Goal: Task Accomplishment & Management: Manage account settings

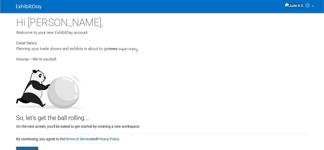
scroll to position [51, 0]
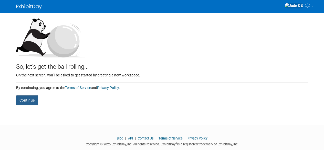
click at [29, 100] on button "Continue" at bounding box center [27, 100] width 22 height 10
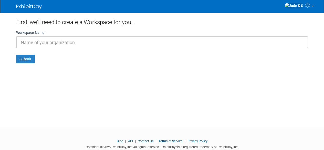
click at [44, 45] on input "text" at bounding box center [162, 42] width 292 height 12
type input "s"
type input "U"
type input "British Red Cross"
click at [31, 57] on button "Submit" at bounding box center [25, 59] width 19 height 9
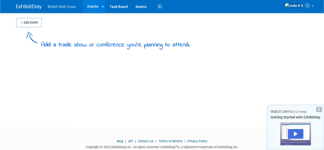
click at [29, 23] on button "Add Event" at bounding box center [29, 22] width 26 height 9
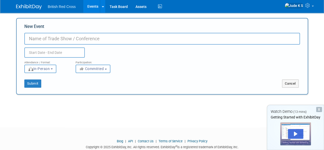
click at [42, 43] on input "New Event" at bounding box center [162, 39] width 276 height 12
type input "National Youth Conference"
click at [44, 53] on input "text" at bounding box center [54, 52] width 60 height 10
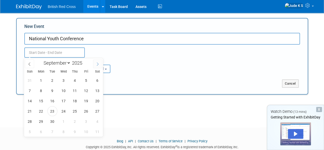
click at [98, 64] on icon at bounding box center [98, 64] width 4 height 4
select select "9"
click at [82, 90] on span "10" at bounding box center [86, 91] width 10 height 10
click at [28, 101] on span "12" at bounding box center [30, 101] width 10 height 10
type input "Oct 10, 2025 to Oct 12, 2025"
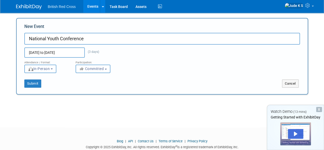
click at [46, 70] on span "In-Person" at bounding box center [39, 69] width 22 height 4
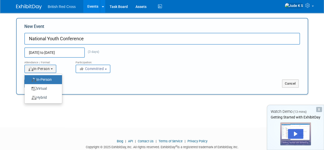
click at [46, 80] on label "In-Person" at bounding box center [42, 79] width 30 height 7
click at [29, 80] on input "In-Person" at bounding box center [27, 79] width 3 height 3
click at [141, 75] on div "Submit Cancel" at bounding box center [162, 80] width 283 height 15
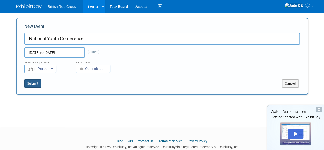
click at [28, 84] on button "Submit" at bounding box center [32, 83] width 17 height 8
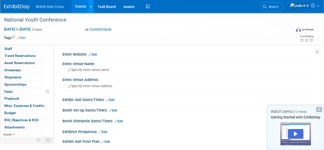
click at [92, 7] on link at bounding box center [90, 6] width 5 height 13
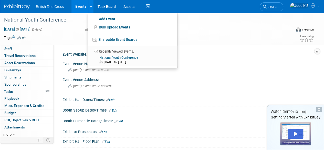
scroll to position [51, 0]
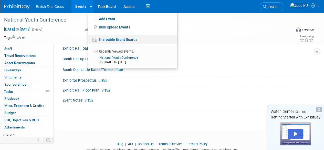
click at [114, 37] on link "Shareable Event Boards" at bounding box center [132, 39] width 89 height 9
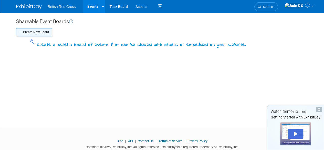
click at [34, 34] on button "Create New Board" at bounding box center [34, 32] width 36 height 8
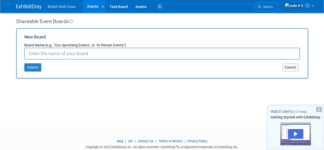
click at [64, 55] on input "New Board" at bounding box center [162, 54] width 276 height 12
click at [47, 53] on input "New Board" at bounding box center [162, 54] width 276 height 12
type input "Schedule"
click at [28, 64] on button "Submit" at bounding box center [32, 67] width 17 height 8
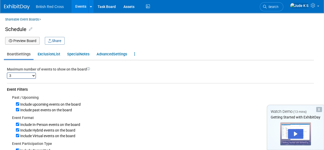
click at [32, 42] on button "Preview Board" at bounding box center [22, 41] width 35 height 8
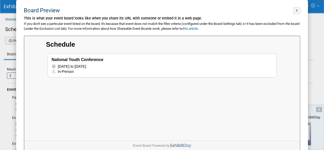
scroll to position [128, 0]
click at [137, 25] on div "If you don't see a particular event listed on the board, it's because that even…" at bounding box center [162, 27] width 277 height 10
click at [299, 11] on button "X" at bounding box center [296, 10] width 7 height 7
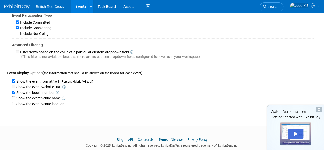
scroll to position [0, 0]
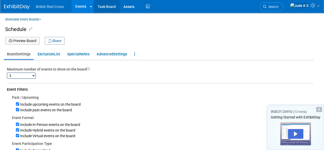
click at [97, 6] on link "Task Board" at bounding box center [107, 6] width 26 height 13
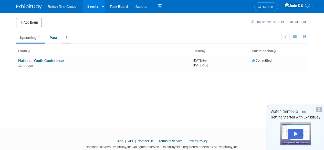
click at [67, 38] on link at bounding box center [66, 38] width 9 height 10
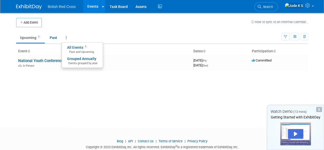
click at [67, 38] on link at bounding box center [66, 38] width 9 height 10
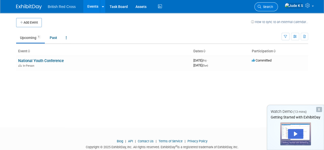
click at [273, 10] on link "Search" at bounding box center [267, 6] width 24 height 9
